Goal: Obtain resource: Download file/media

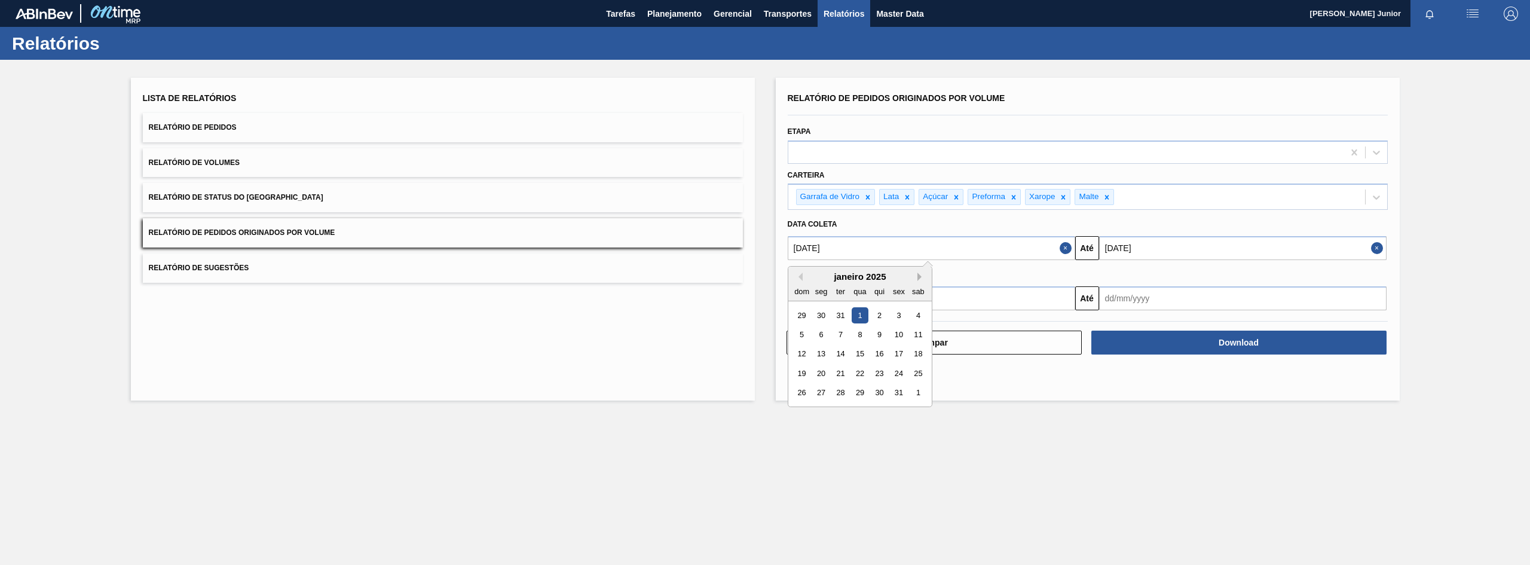
click at [922, 276] on button "Next Month" at bounding box center [922, 277] width 8 height 8
click at [922, 277] on button "Next Month" at bounding box center [922, 277] width 8 height 8
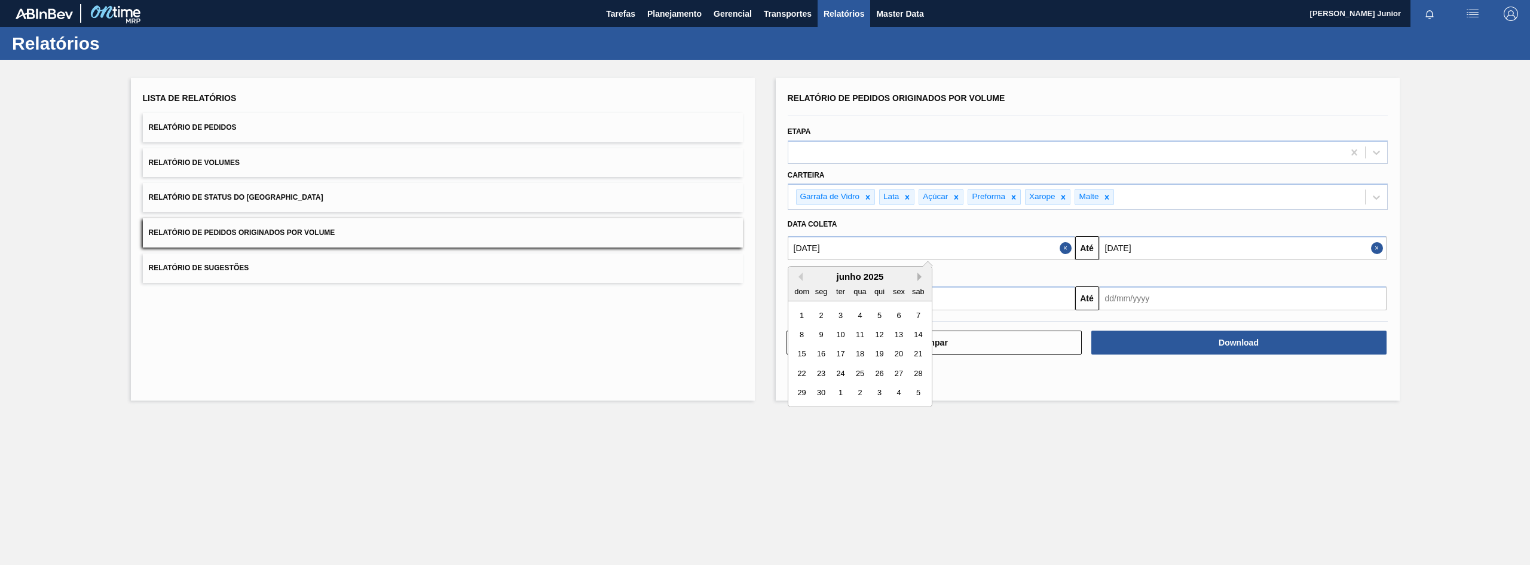
click at [922, 277] on button "Next Month" at bounding box center [922, 277] width 8 height 8
click at [820, 314] on div "1" at bounding box center [821, 315] width 16 height 16
type input "[DATE]"
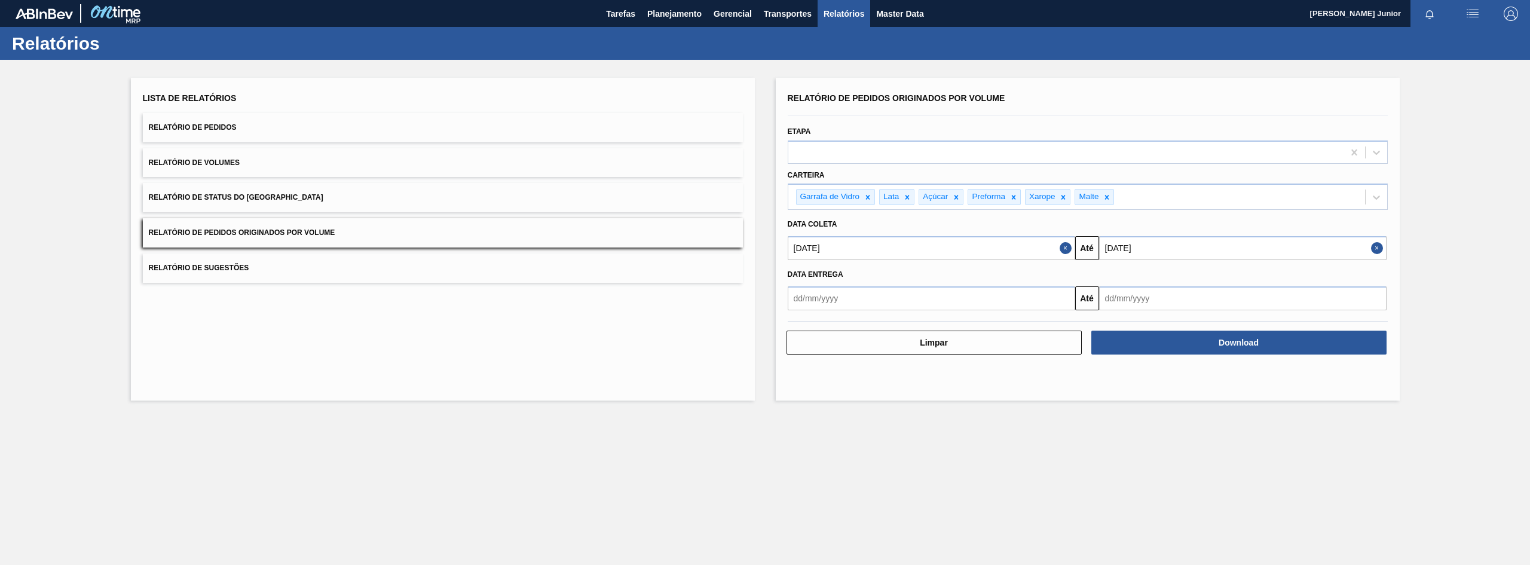
click at [1249, 249] on input "[DATE]" at bounding box center [1243, 248] width 288 height 24
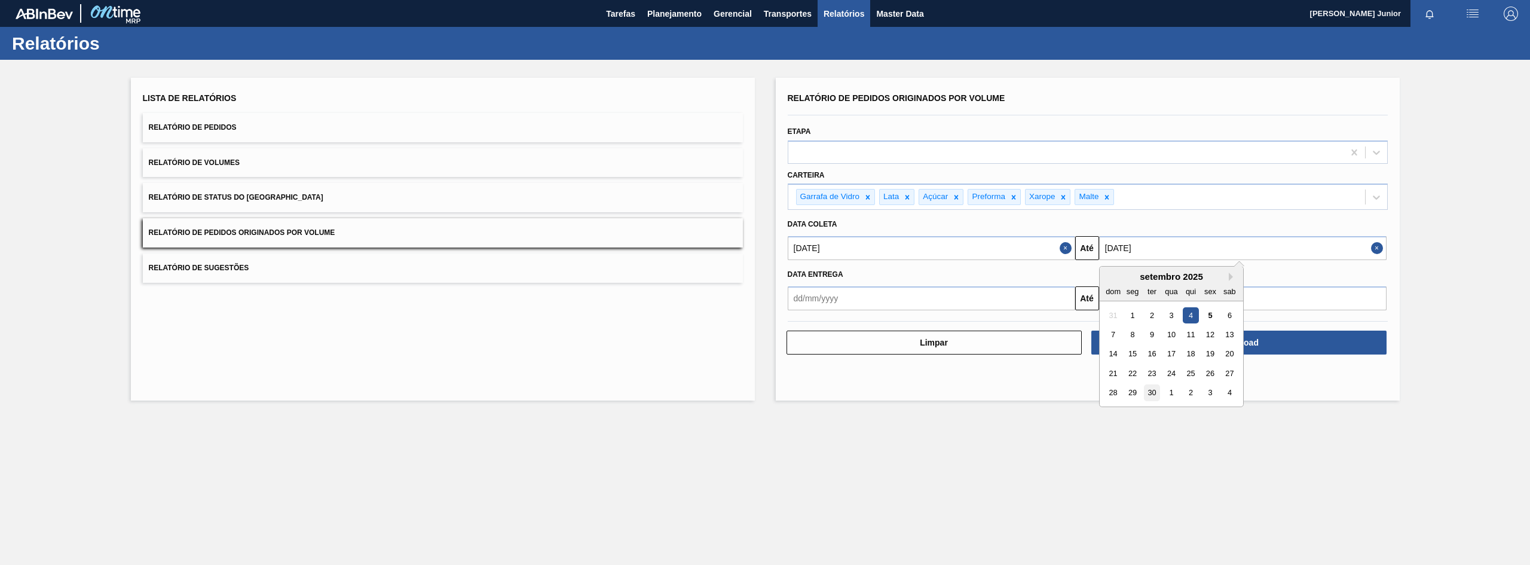
click at [1153, 387] on div "30" at bounding box center [1152, 393] width 16 height 16
type input "[DATE]"
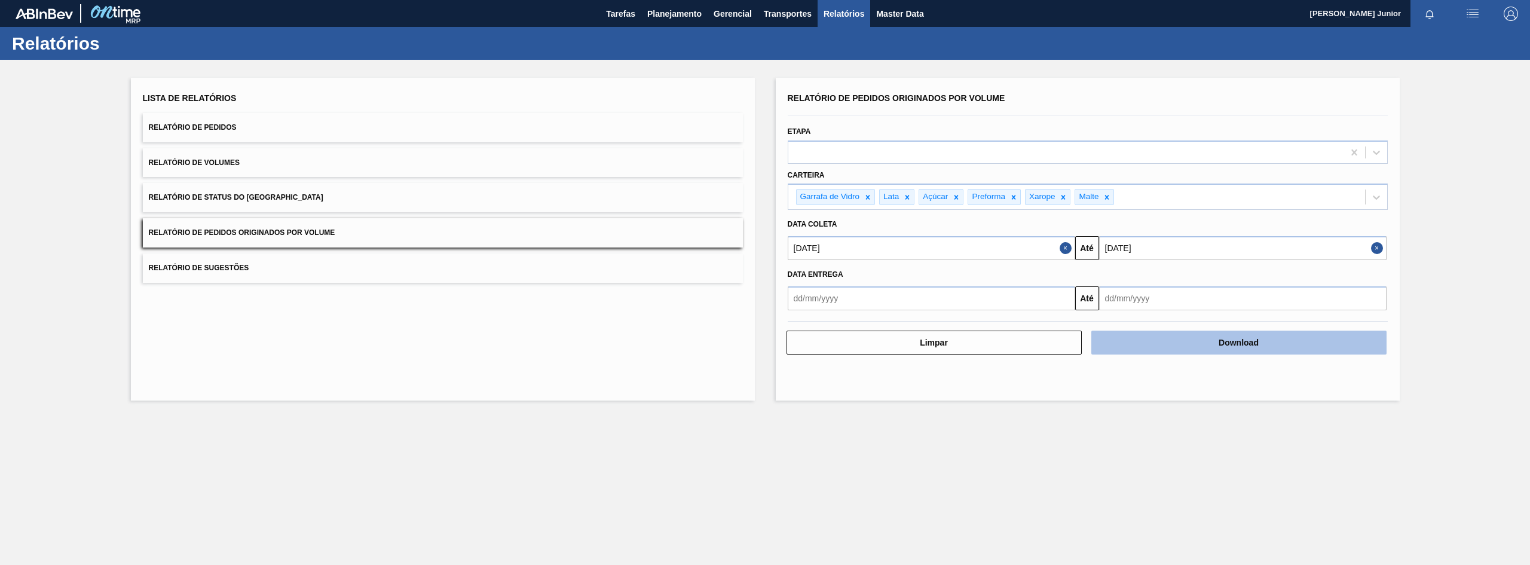
click at [1223, 340] on button "Download" at bounding box center [1239, 343] width 295 height 24
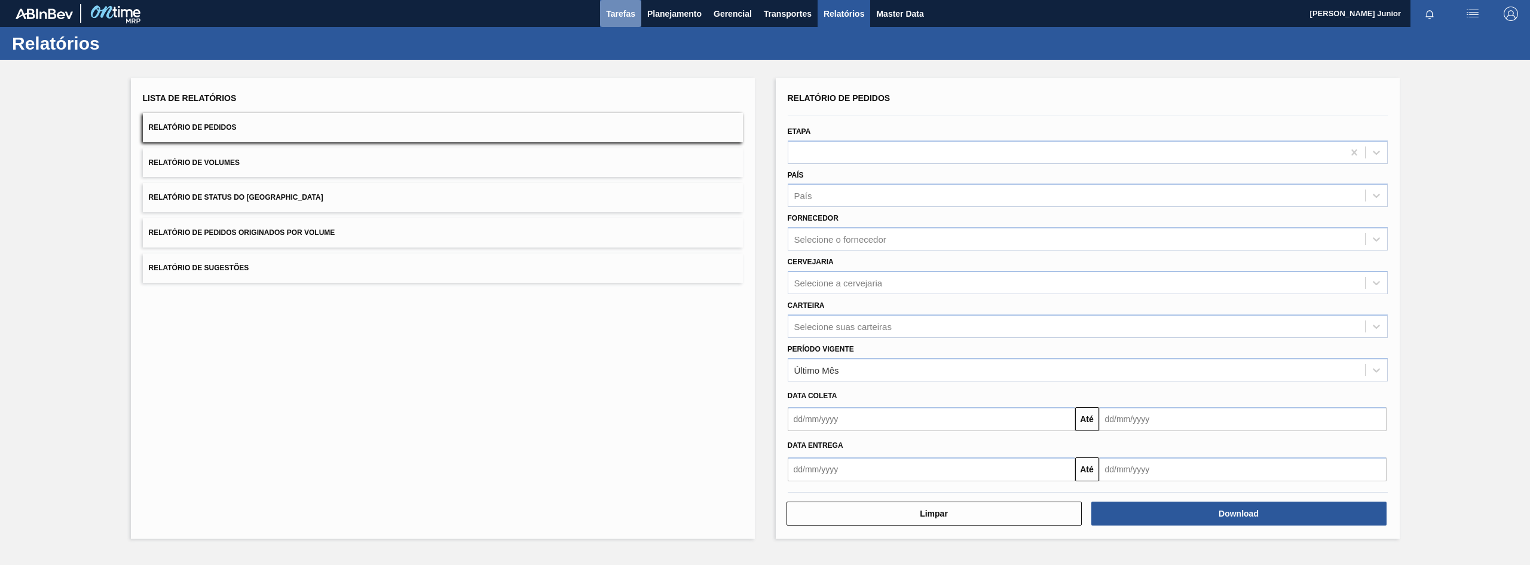
click at [625, 21] on button "Tarefas" at bounding box center [620, 13] width 41 height 27
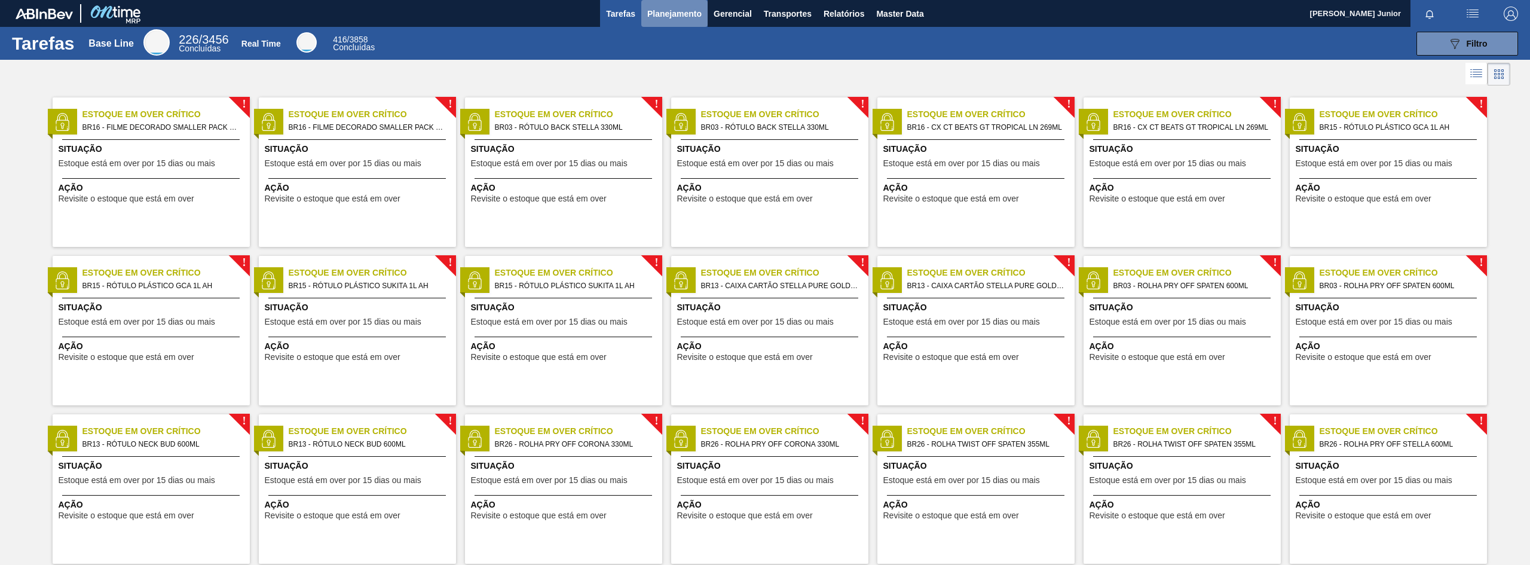
click at [686, 13] on span "Planejamento" at bounding box center [674, 14] width 54 height 14
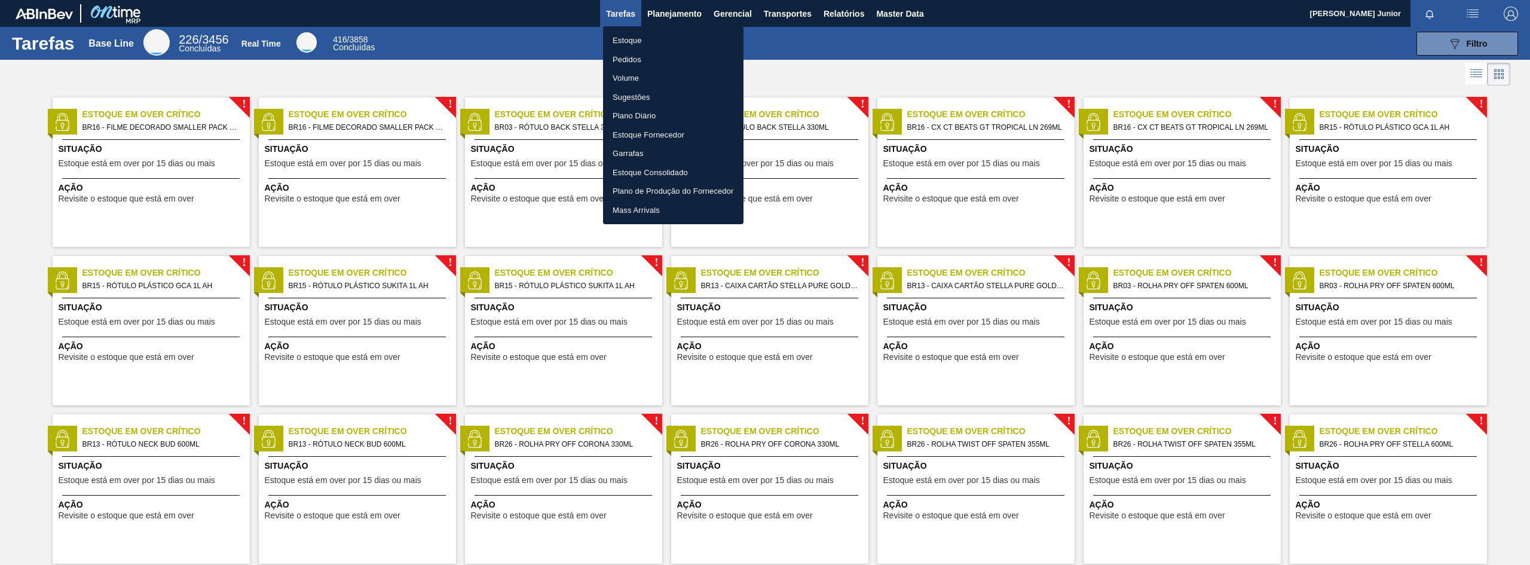
click at [730, 13] on div at bounding box center [765, 282] width 1530 height 565
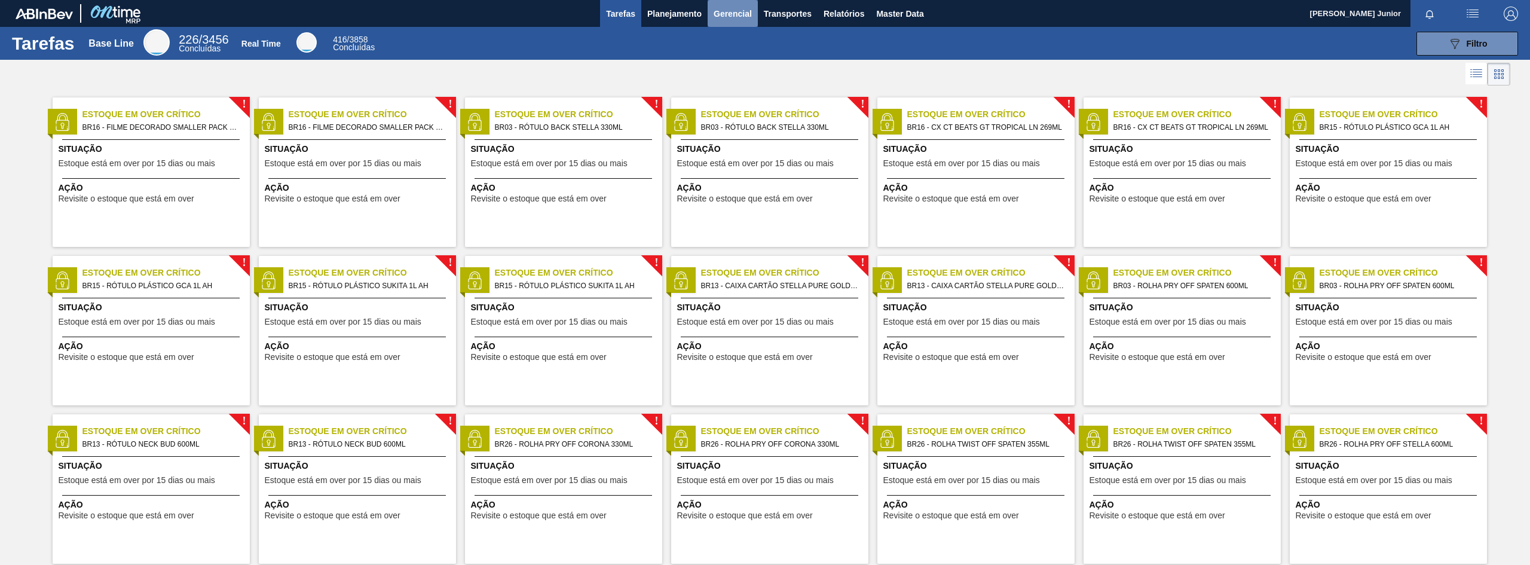
click at [739, 17] on span "Gerencial" at bounding box center [733, 14] width 38 height 14
click at [798, 16] on div at bounding box center [765, 282] width 1530 height 565
click at [794, 11] on span "Transportes" at bounding box center [788, 14] width 48 height 14
click at [849, 11] on div at bounding box center [765, 282] width 1530 height 565
click at [838, 13] on span "Relatórios" at bounding box center [844, 14] width 41 height 14
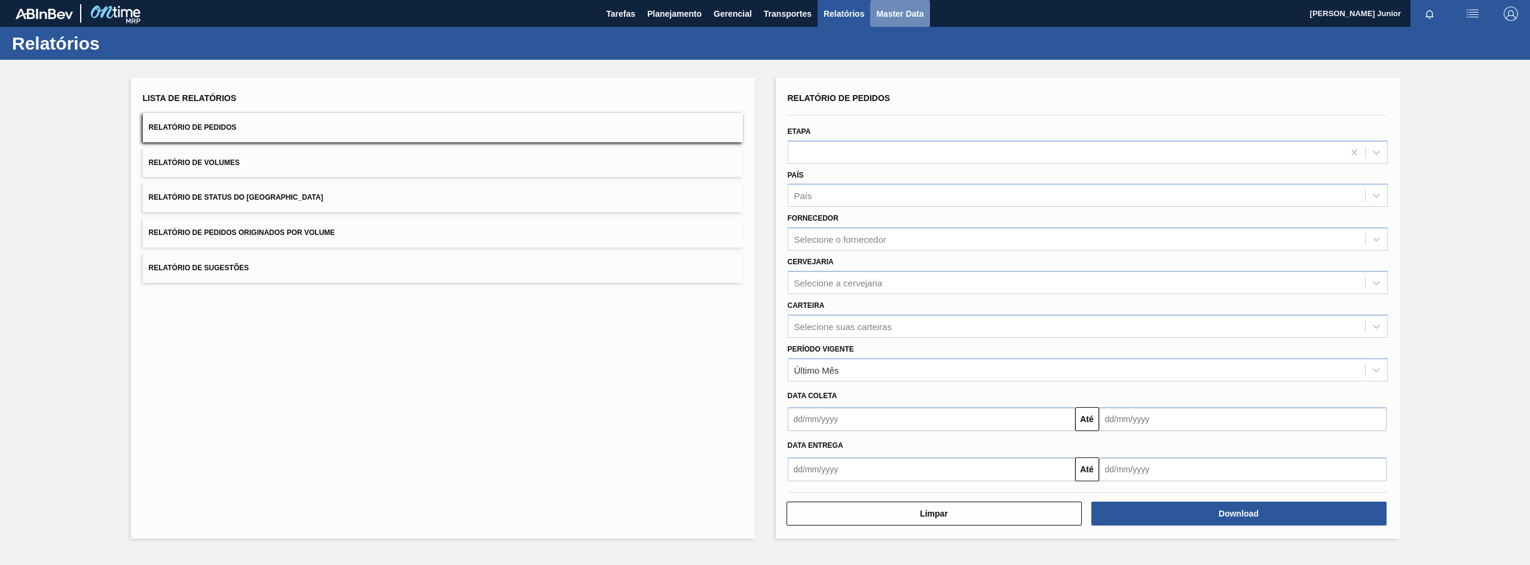
click at [893, 13] on span "Master Data" at bounding box center [899, 14] width 47 height 14
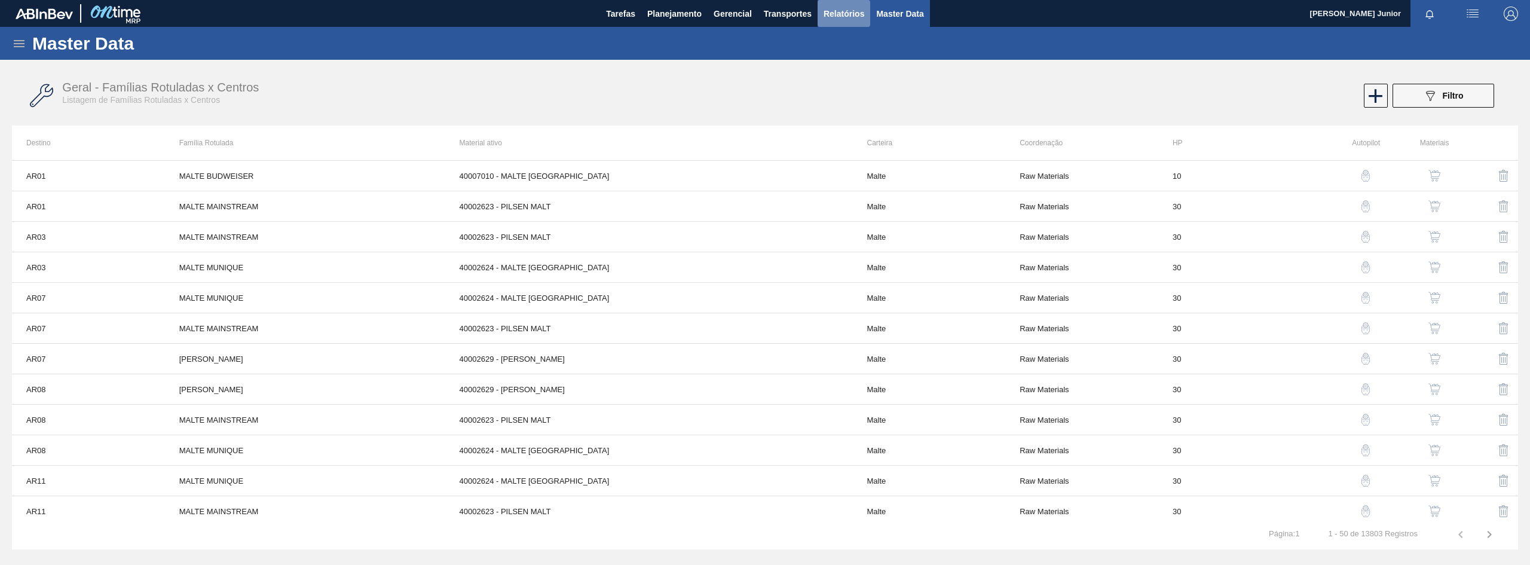
click at [839, 13] on span "Relatórios" at bounding box center [844, 14] width 41 height 14
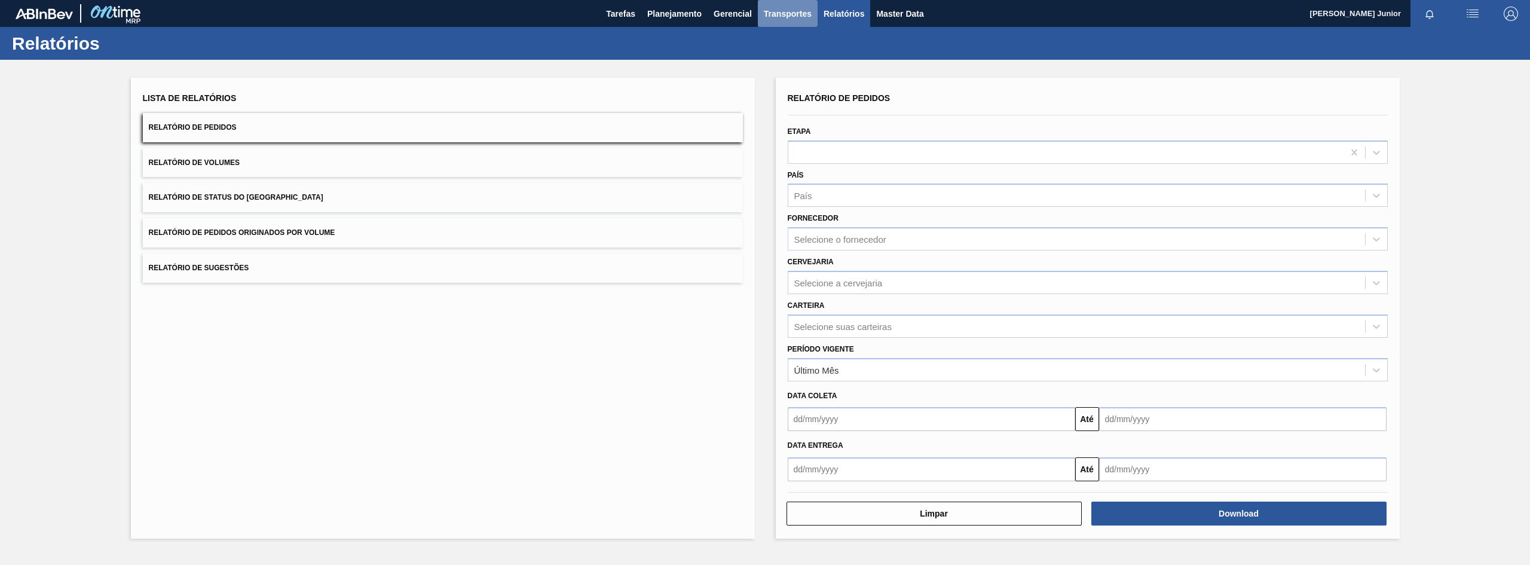
click at [789, 13] on span "Transportes" at bounding box center [788, 14] width 48 height 14
click at [729, 14] on div at bounding box center [765, 282] width 1530 height 565
click at [719, 14] on span "Gerencial" at bounding box center [733, 14] width 38 height 14
click at [674, 15] on div at bounding box center [765, 282] width 1530 height 565
click at [673, 15] on span "Planejamento" at bounding box center [674, 14] width 54 height 14
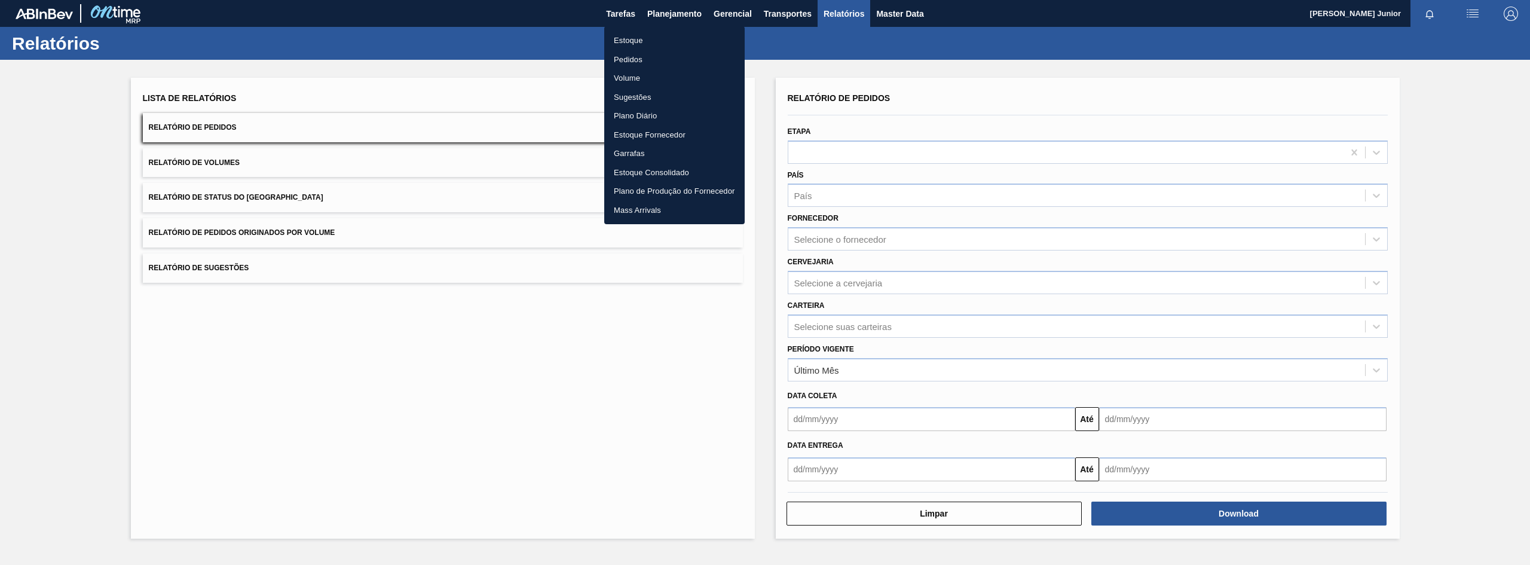
click at [635, 60] on li "Pedidos" at bounding box center [674, 59] width 140 height 19
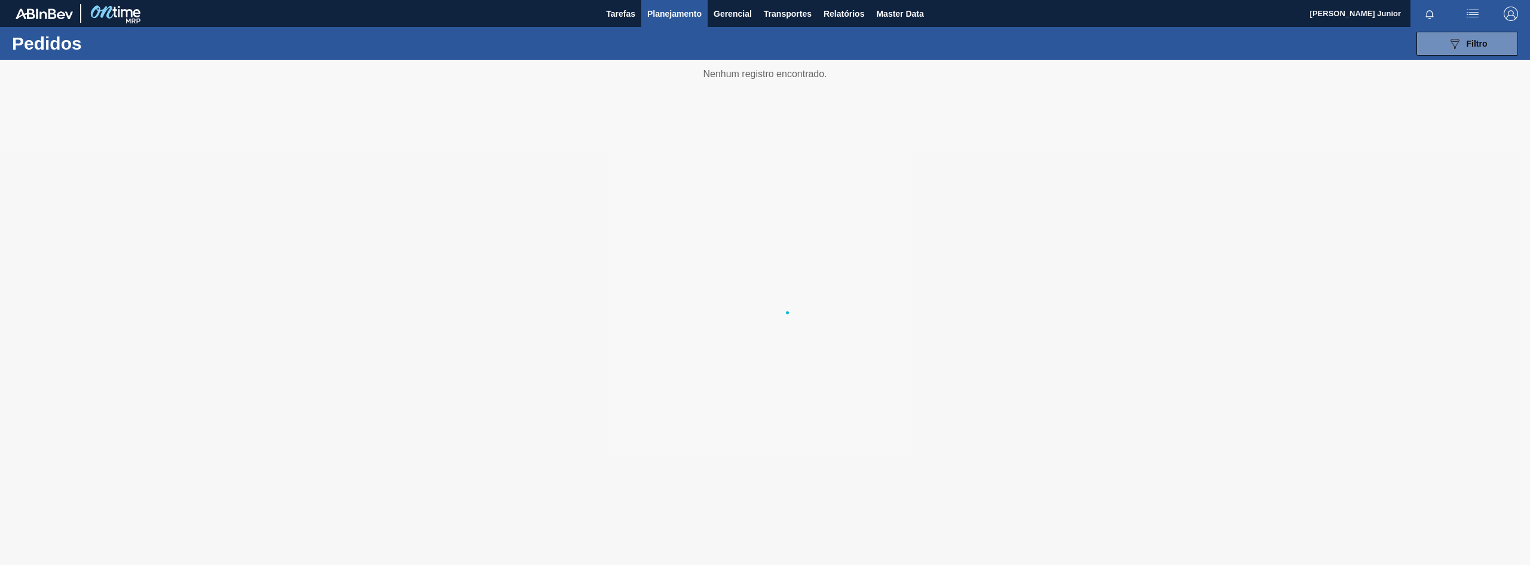
click at [1509, 11] on img "button" at bounding box center [1511, 14] width 14 height 14
click at [1509, 11] on div at bounding box center [765, 282] width 1530 height 565
click at [1472, 11] on img "button" at bounding box center [1473, 14] width 14 height 14
click at [1472, 11] on div at bounding box center [765, 282] width 1530 height 565
click at [605, 15] on button "Tarefas" at bounding box center [620, 13] width 41 height 27
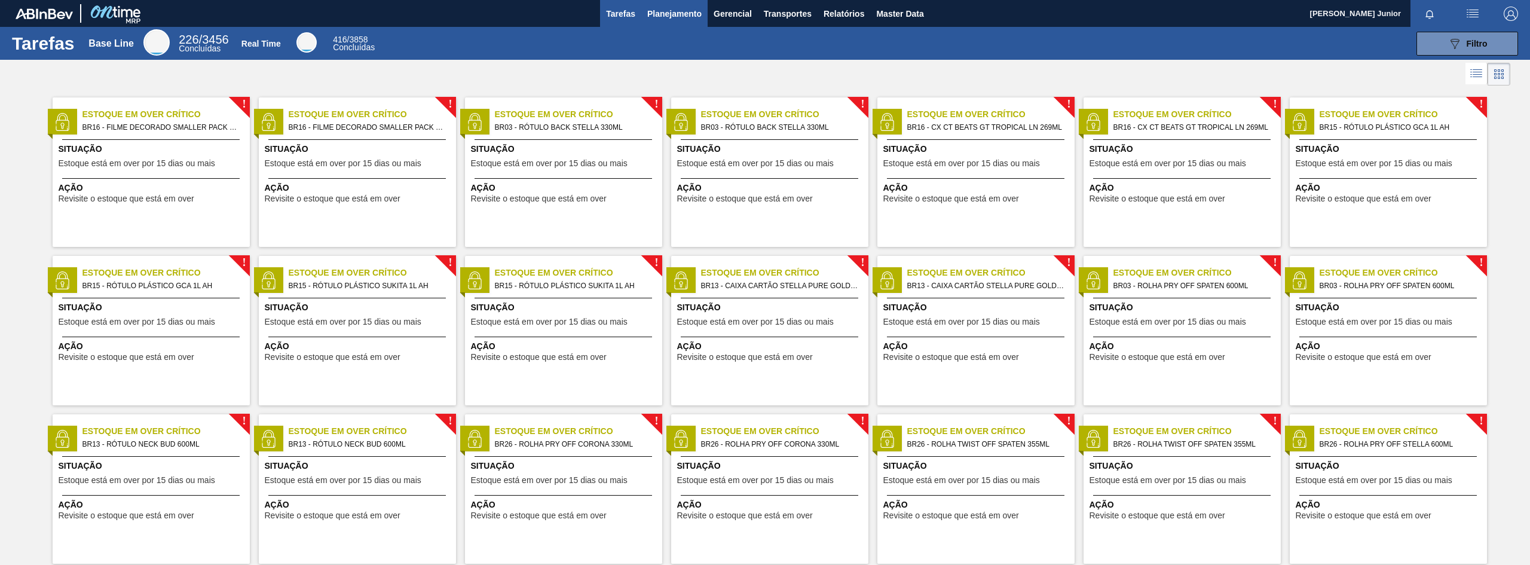
click at [680, 14] on span "Planejamento" at bounding box center [674, 14] width 54 height 14
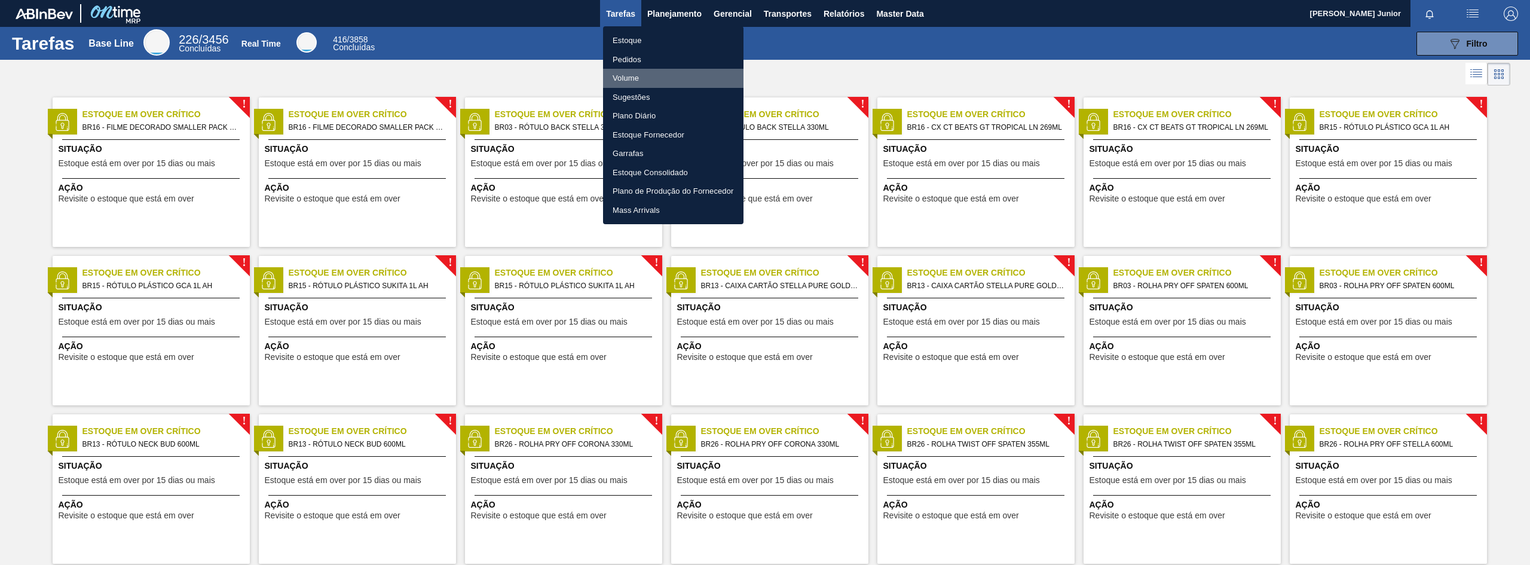
click at [632, 79] on li "Volume" at bounding box center [673, 78] width 140 height 19
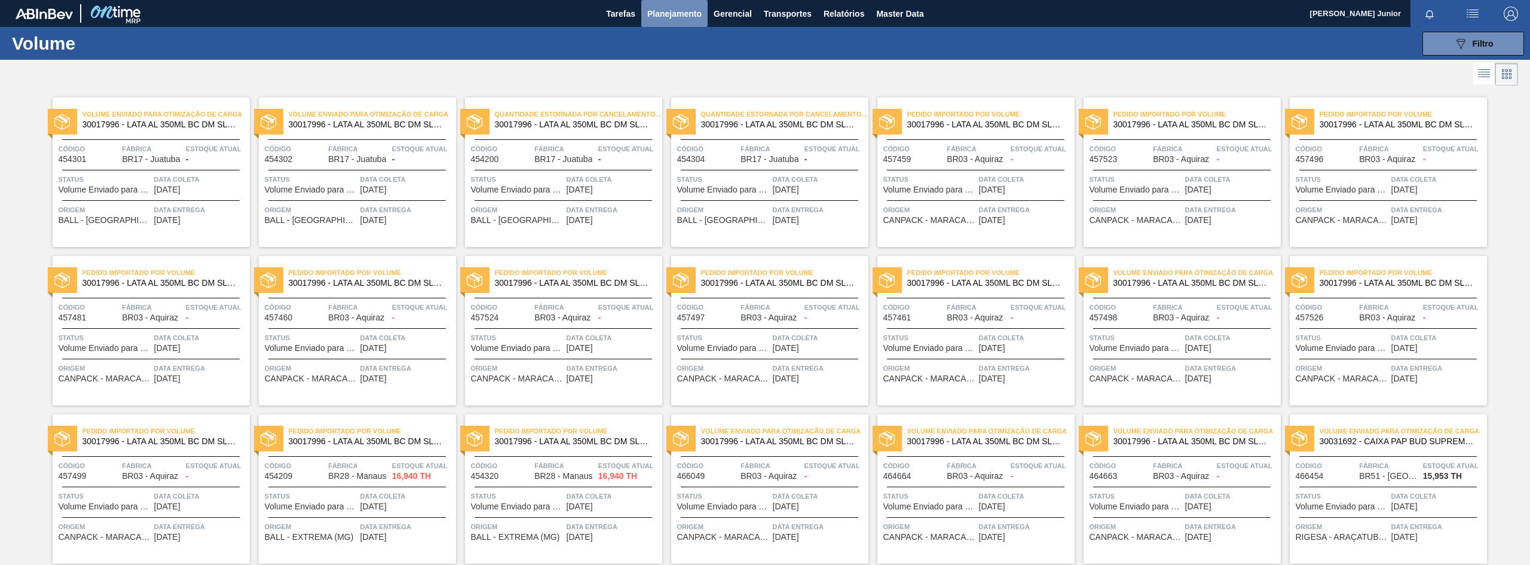
click at [681, 14] on span "Planejamento" at bounding box center [674, 14] width 54 height 14
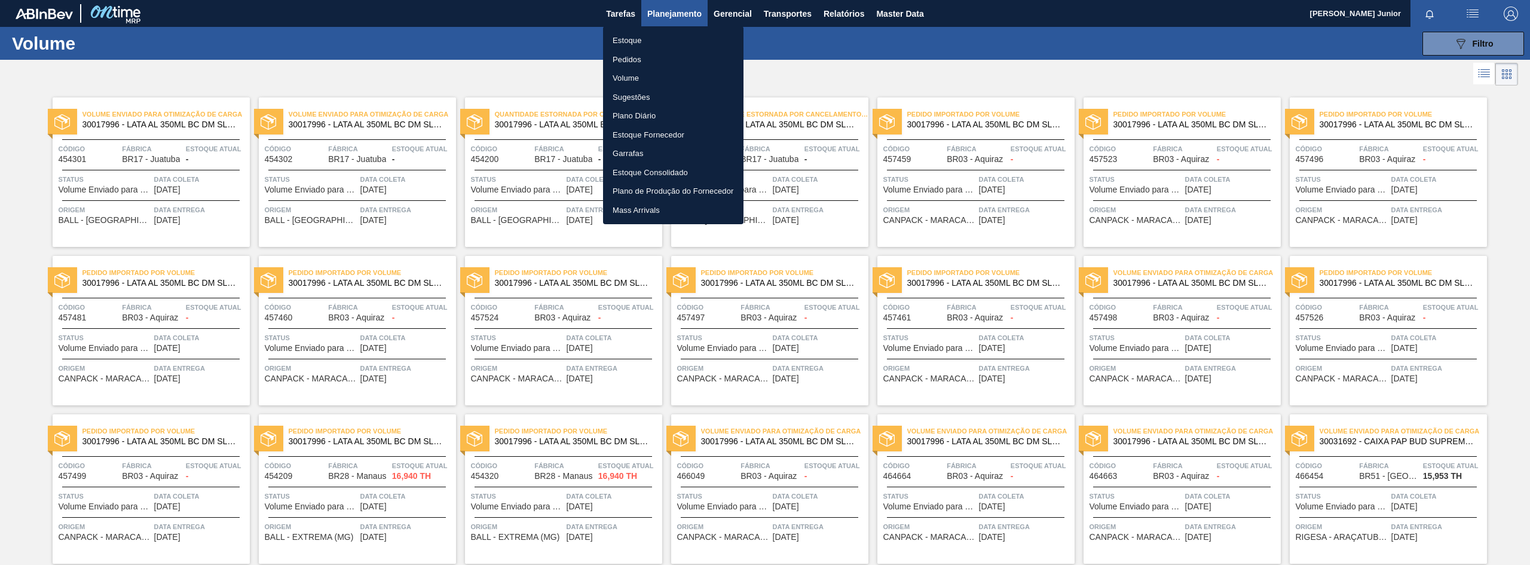
click at [1475, 14] on div at bounding box center [765, 282] width 1530 height 565
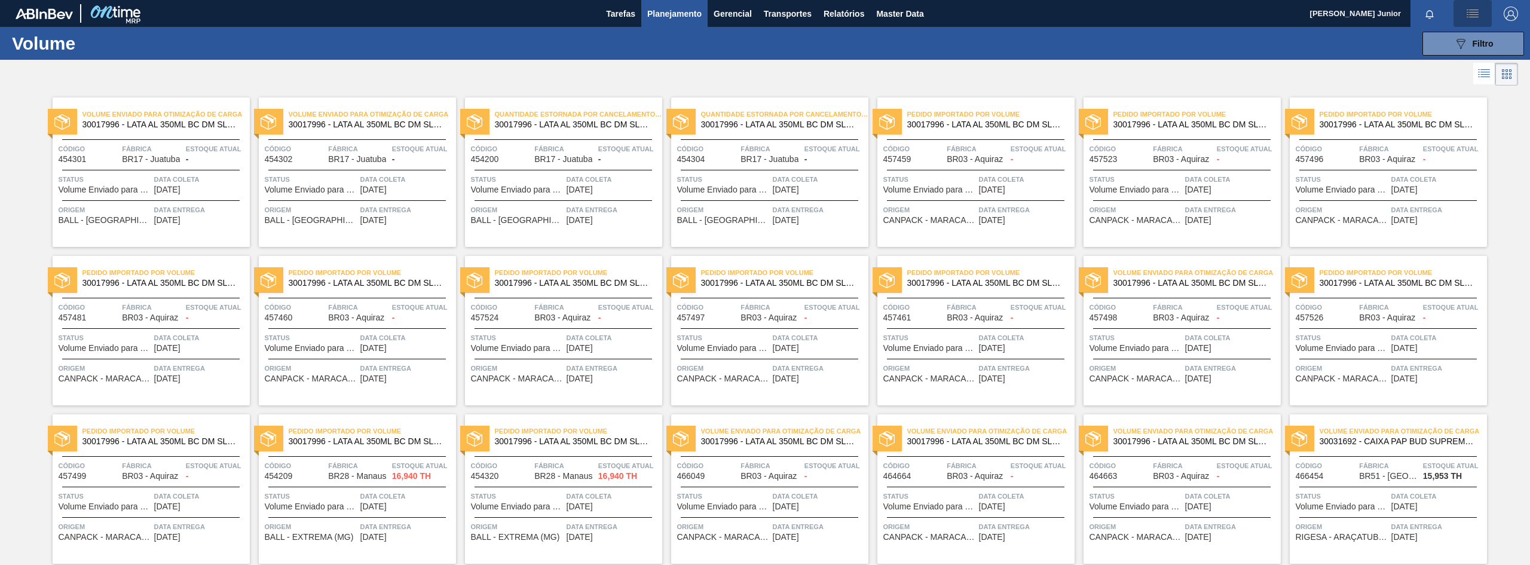
click at [1469, 13] on img "button" at bounding box center [1473, 14] width 14 height 14
click at [1469, 13] on div at bounding box center [765, 282] width 1530 height 565
click at [1484, 47] on span "Filtro" at bounding box center [1483, 44] width 21 height 10
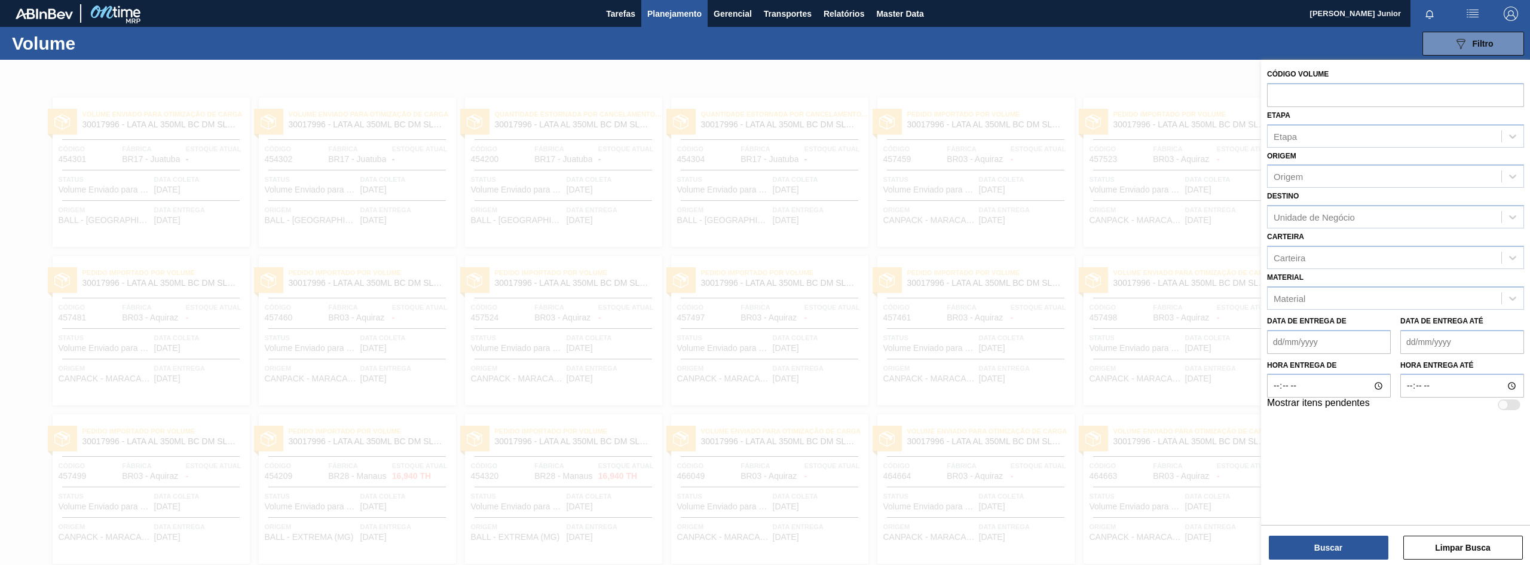
click at [679, 10] on span "Planejamento" at bounding box center [674, 14] width 54 height 14
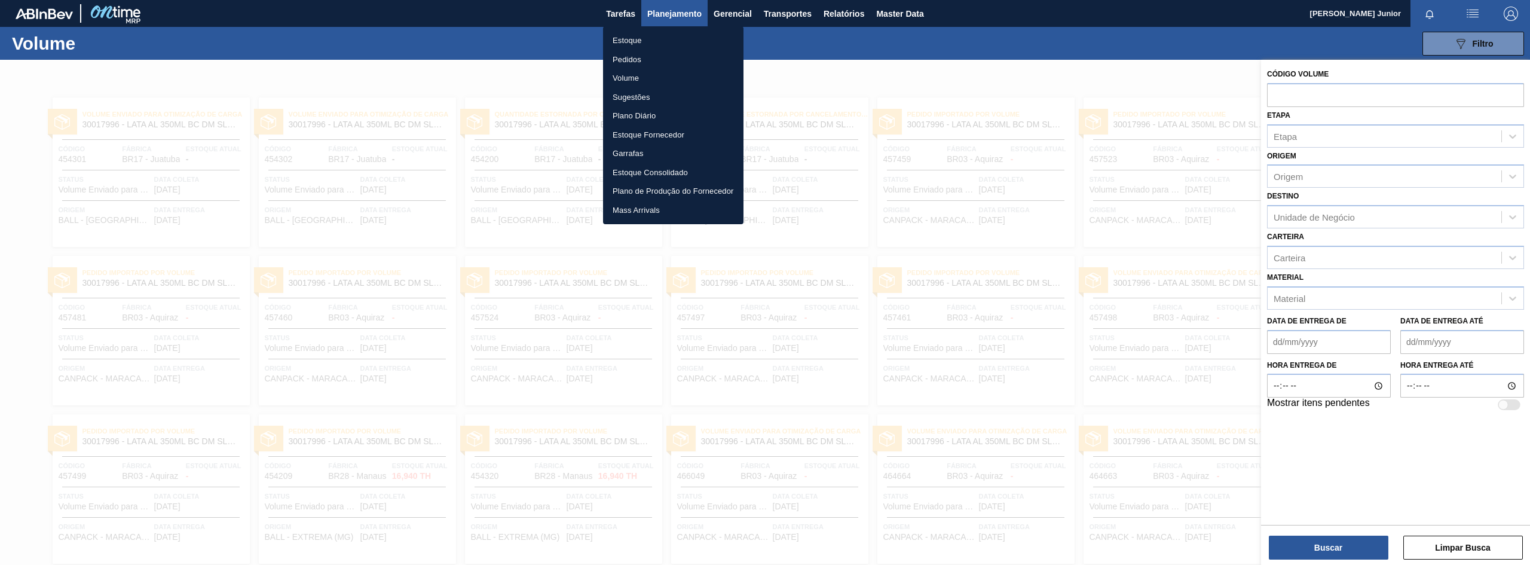
click at [632, 56] on li "Pedidos" at bounding box center [673, 59] width 140 height 19
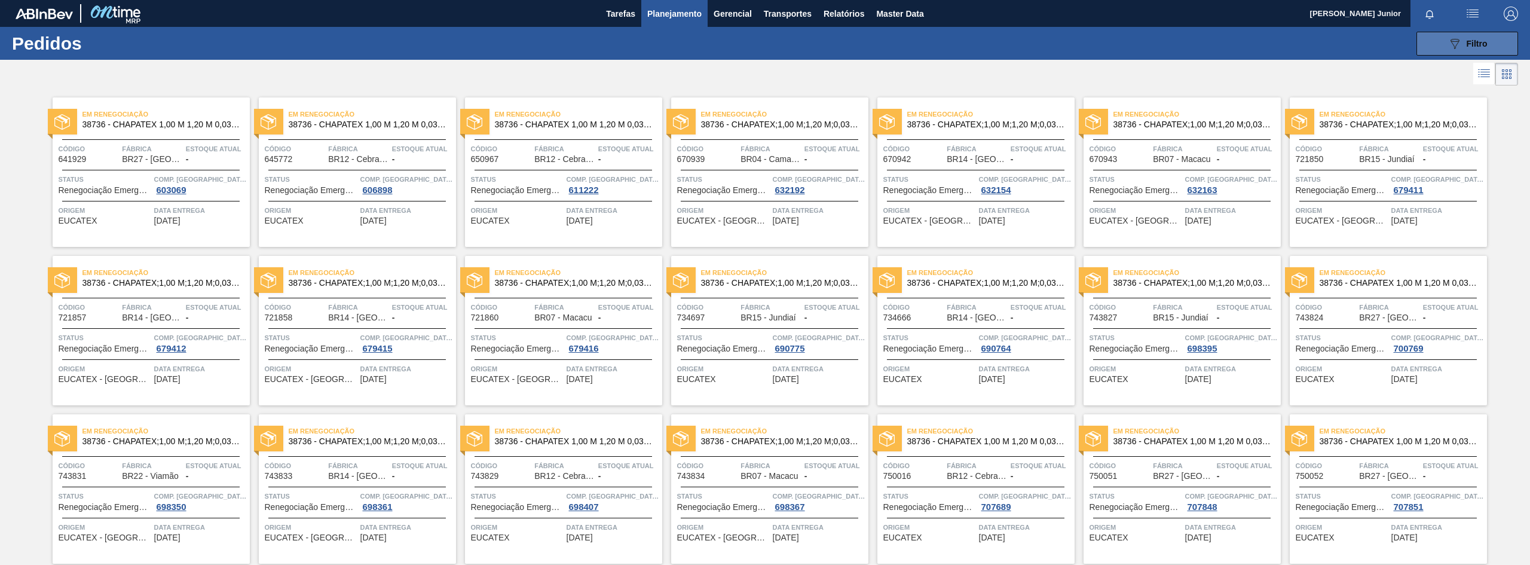
click at [1467, 41] on span "Filtro" at bounding box center [1477, 44] width 21 height 10
